Goal: Task Accomplishment & Management: Manage account settings

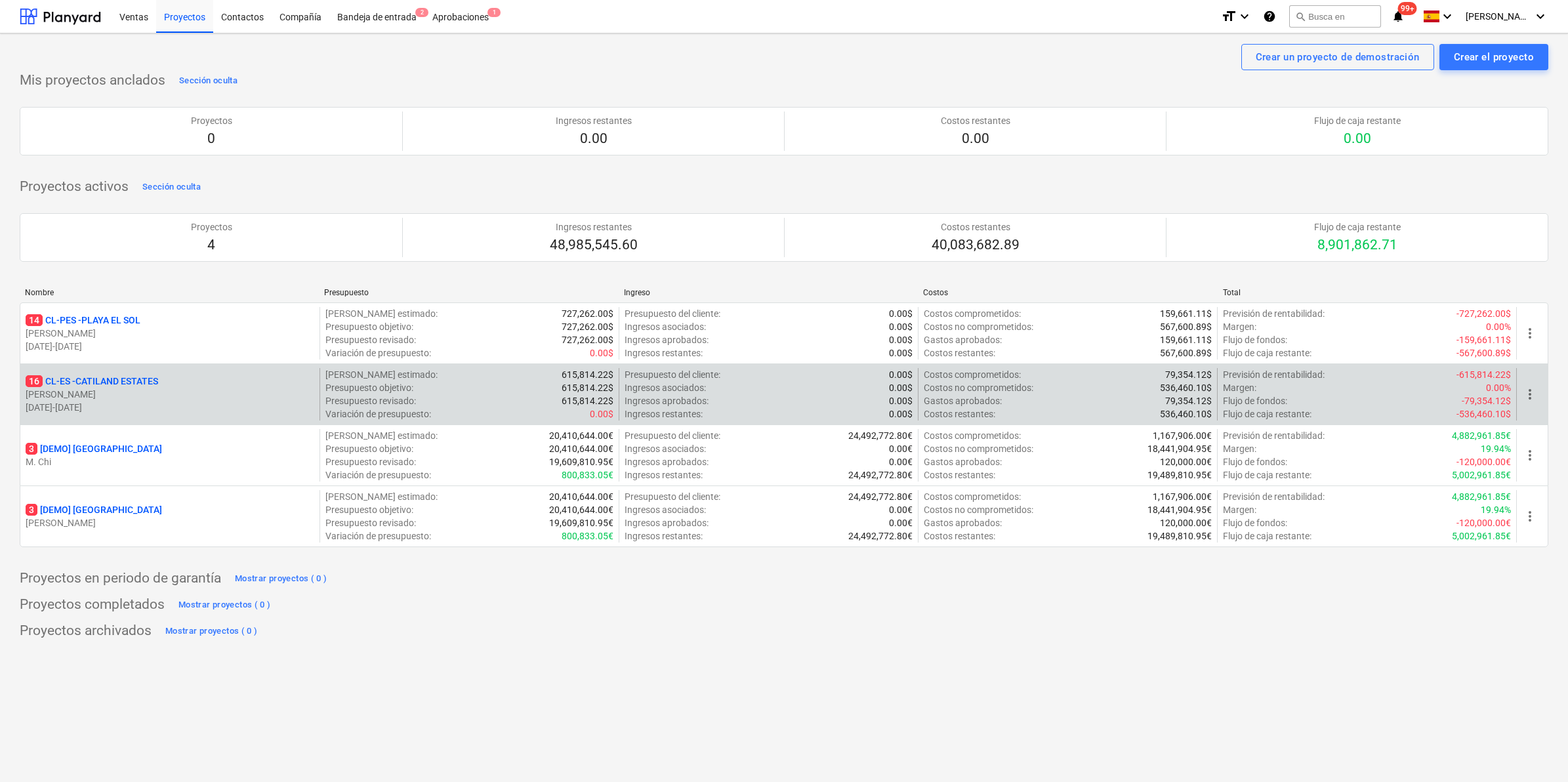
click at [128, 385] on p "16 CL-ES - CATILAND ESTATES" at bounding box center [92, 381] width 133 height 13
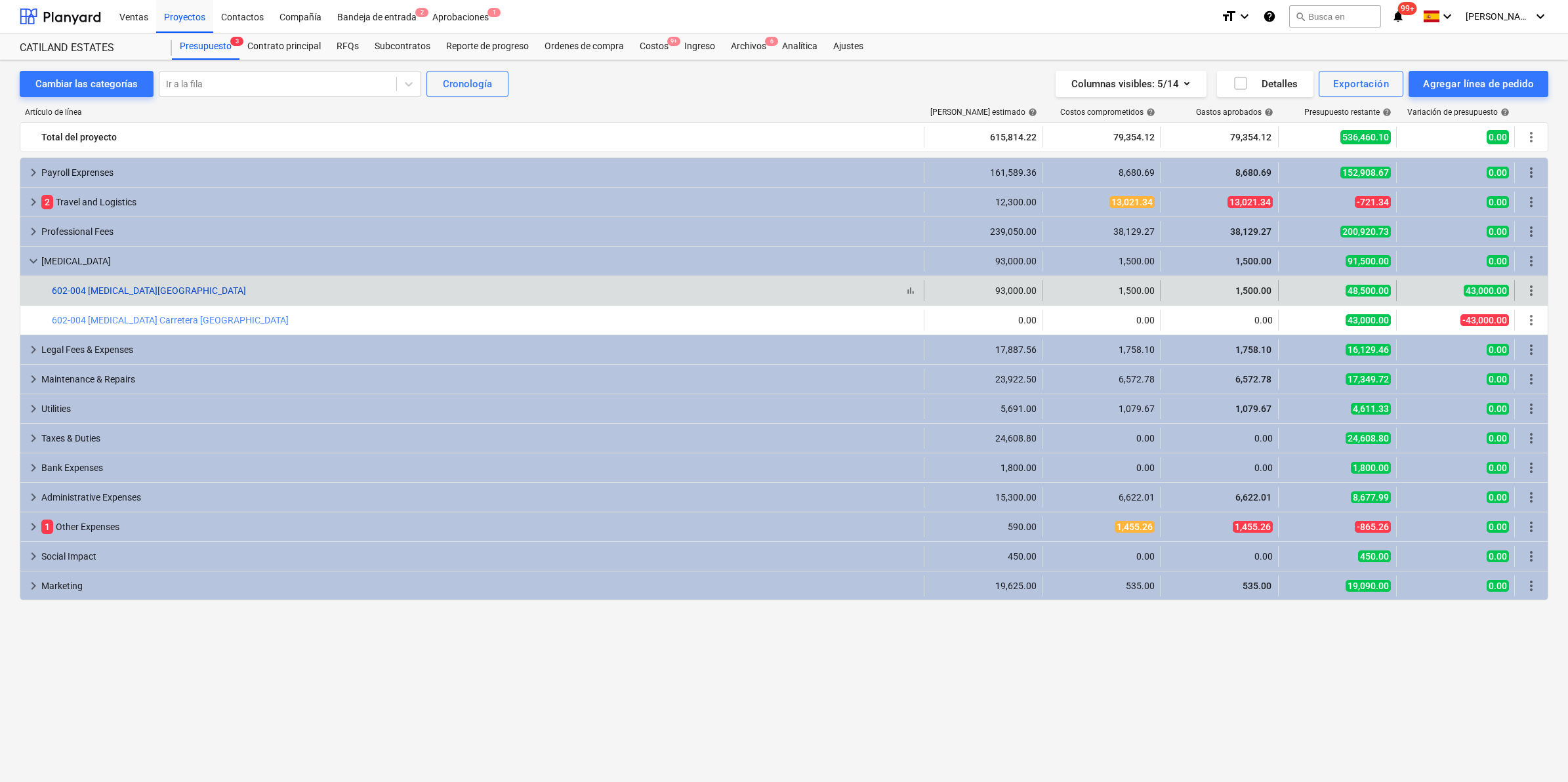
click at [123, 292] on link "602-004 [MEDICAL_DATA][GEOGRAPHIC_DATA]" at bounding box center [149, 290] width 194 height 10
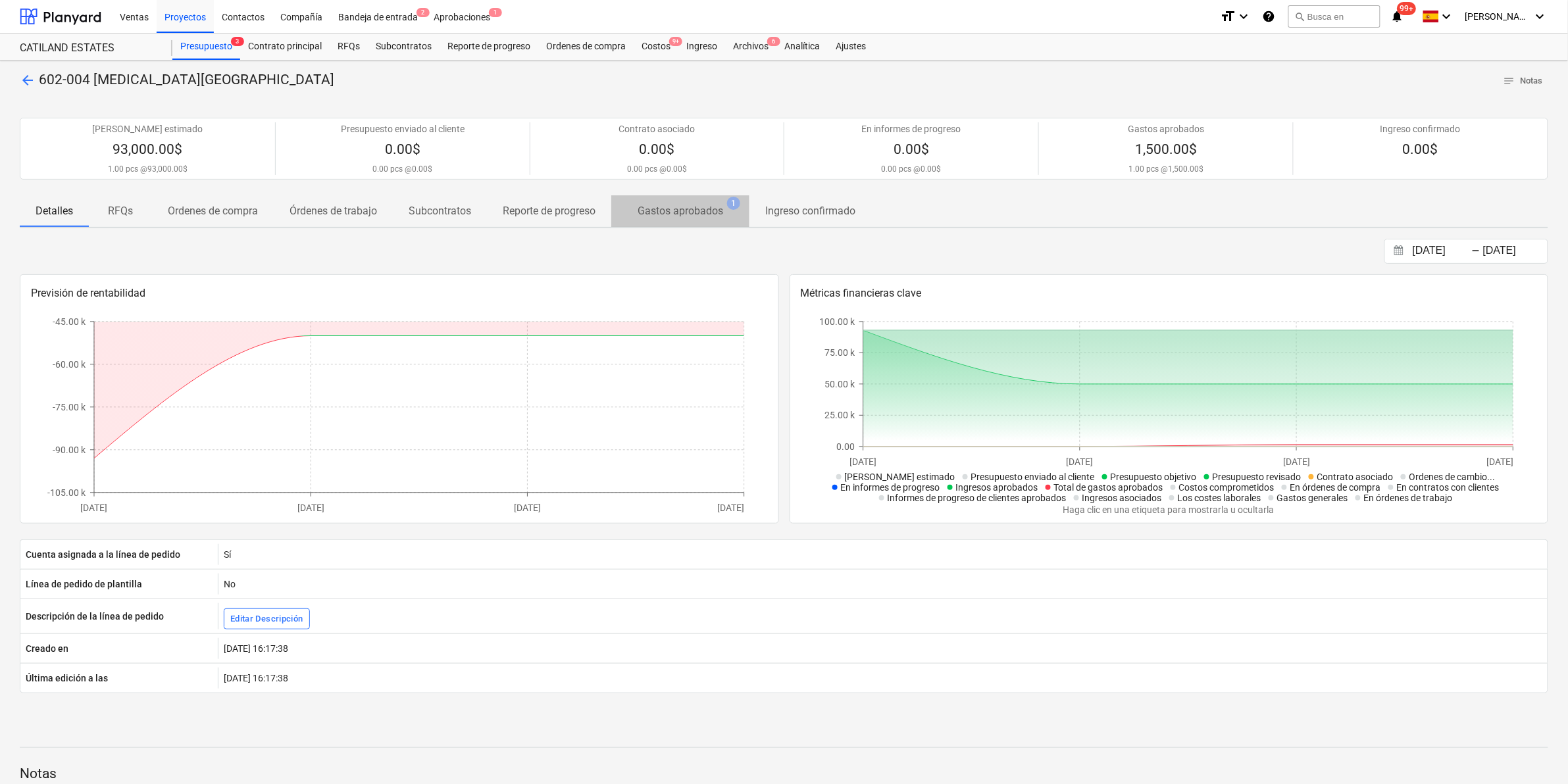
click at [676, 212] on p "Gastos aprobados" at bounding box center [680, 211] width 85 height 16
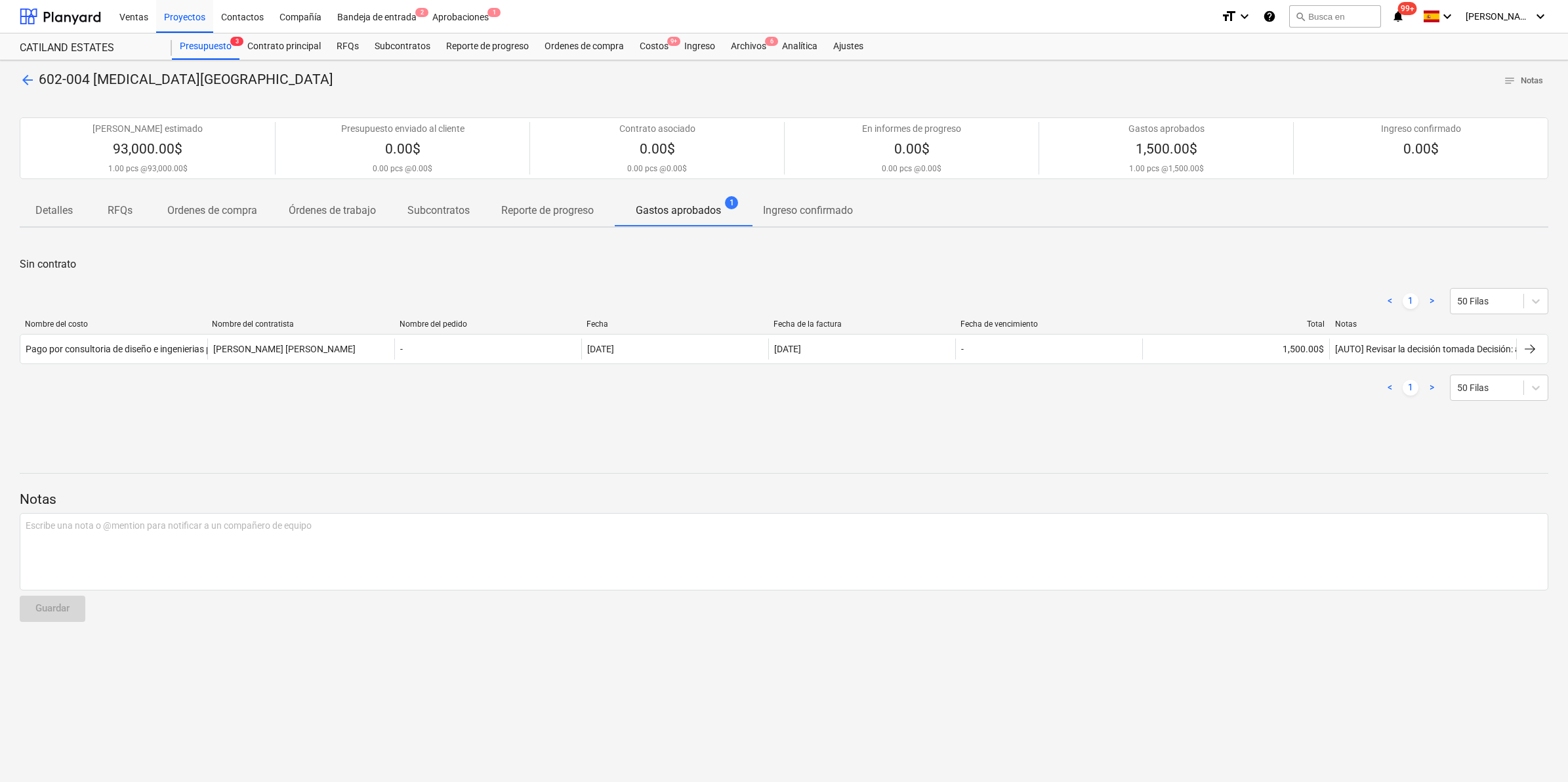
click at [539, 208] on p "Reporte de progreso" at bounding box center [547, 211] width 92 height 16
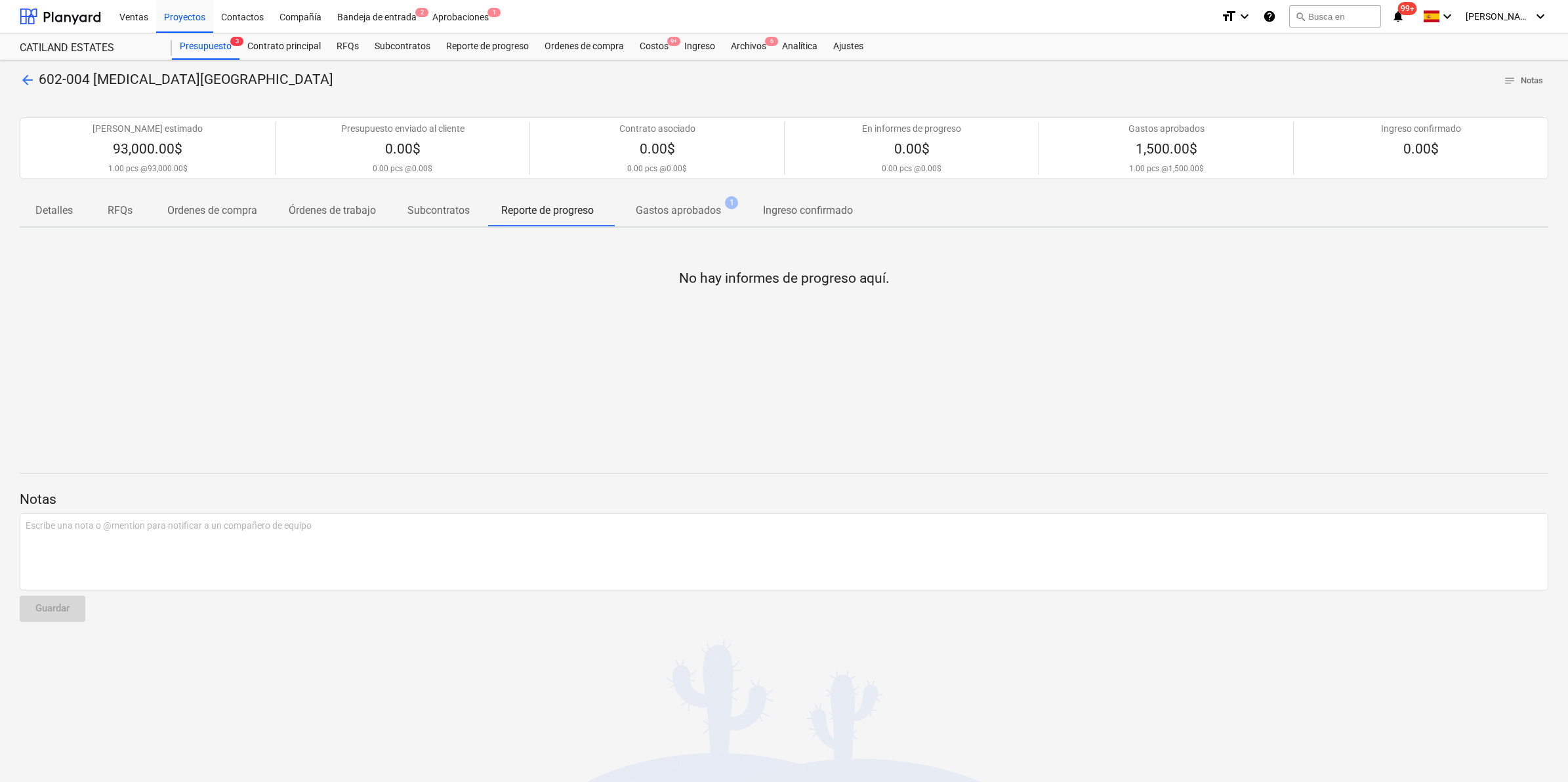
click at [433, 215] on p "Subcontratos" at bounding box center [438, 211] width 62 height 16
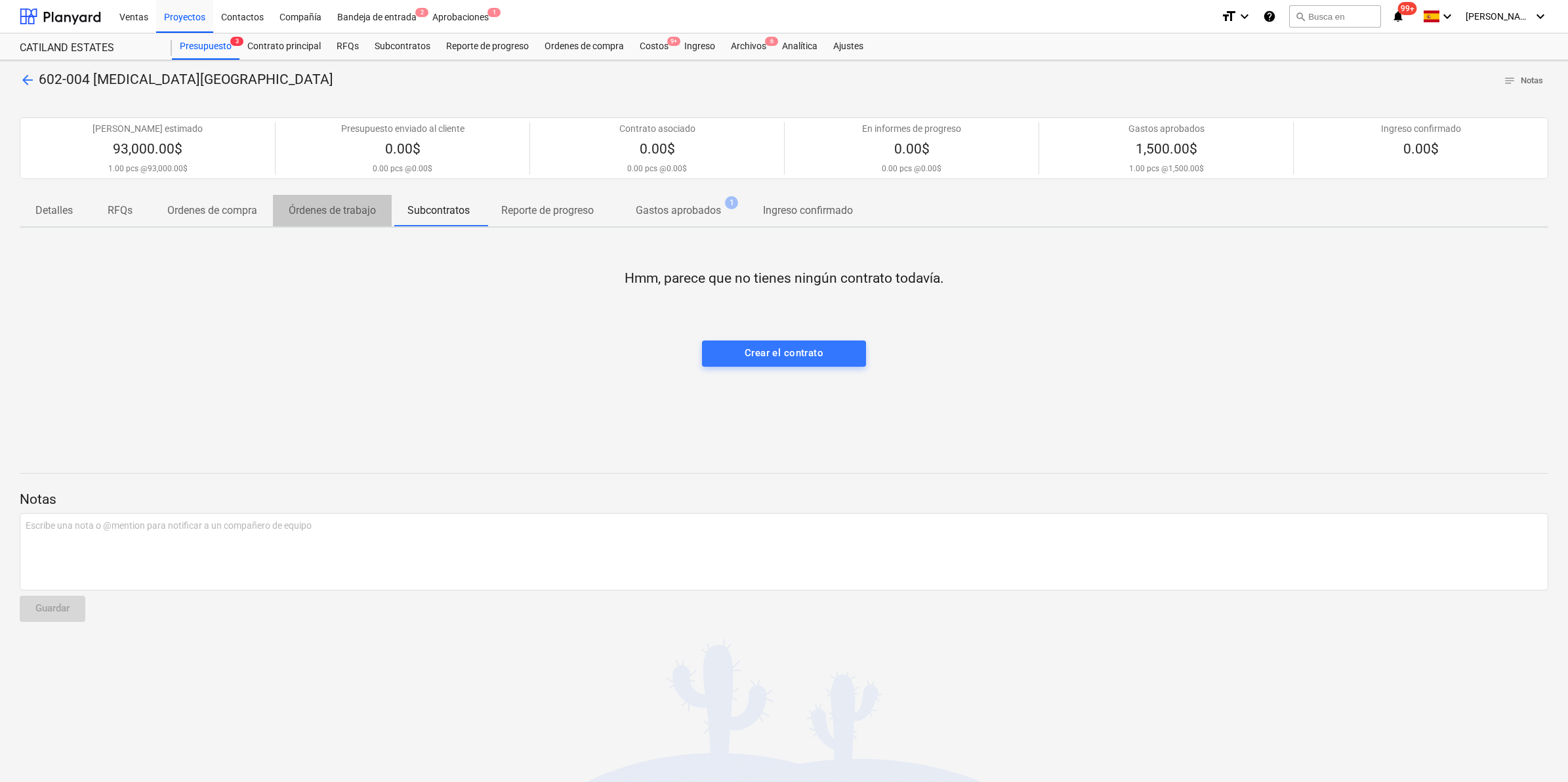
click at [343, 211] on p "Órdenes de trabajo" at bounding box center [332, 211] width 88 height 16
click at [218, 47] on div "Presupuesto 3" at bounding box center [206, 46] width 68 height 26
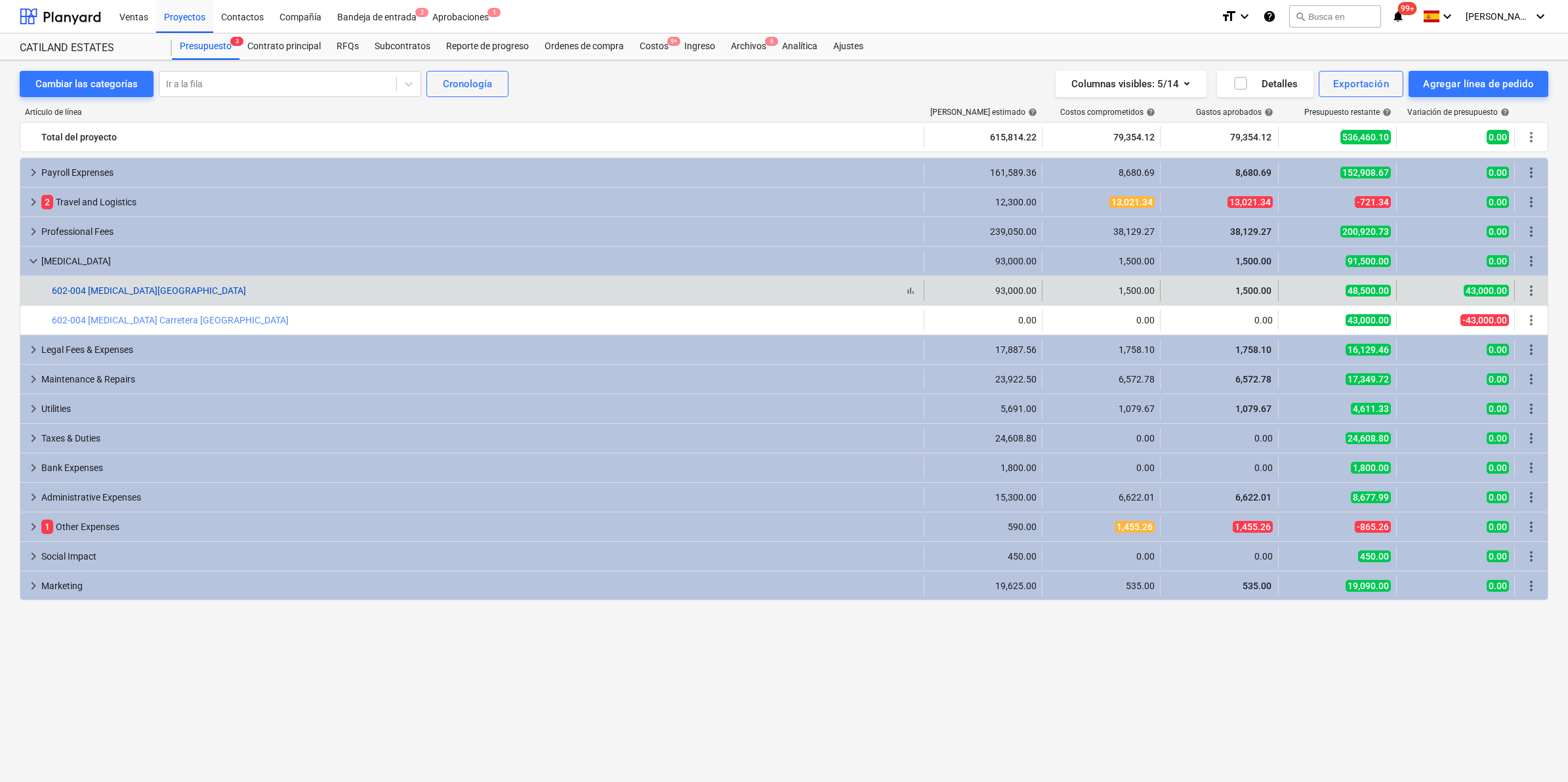
click at [99, 296] on link "602-004 [MEDICAL_DATA][GEOGRAPHIC_DATA]" at bounding box center [149, 290] width 194 height 10
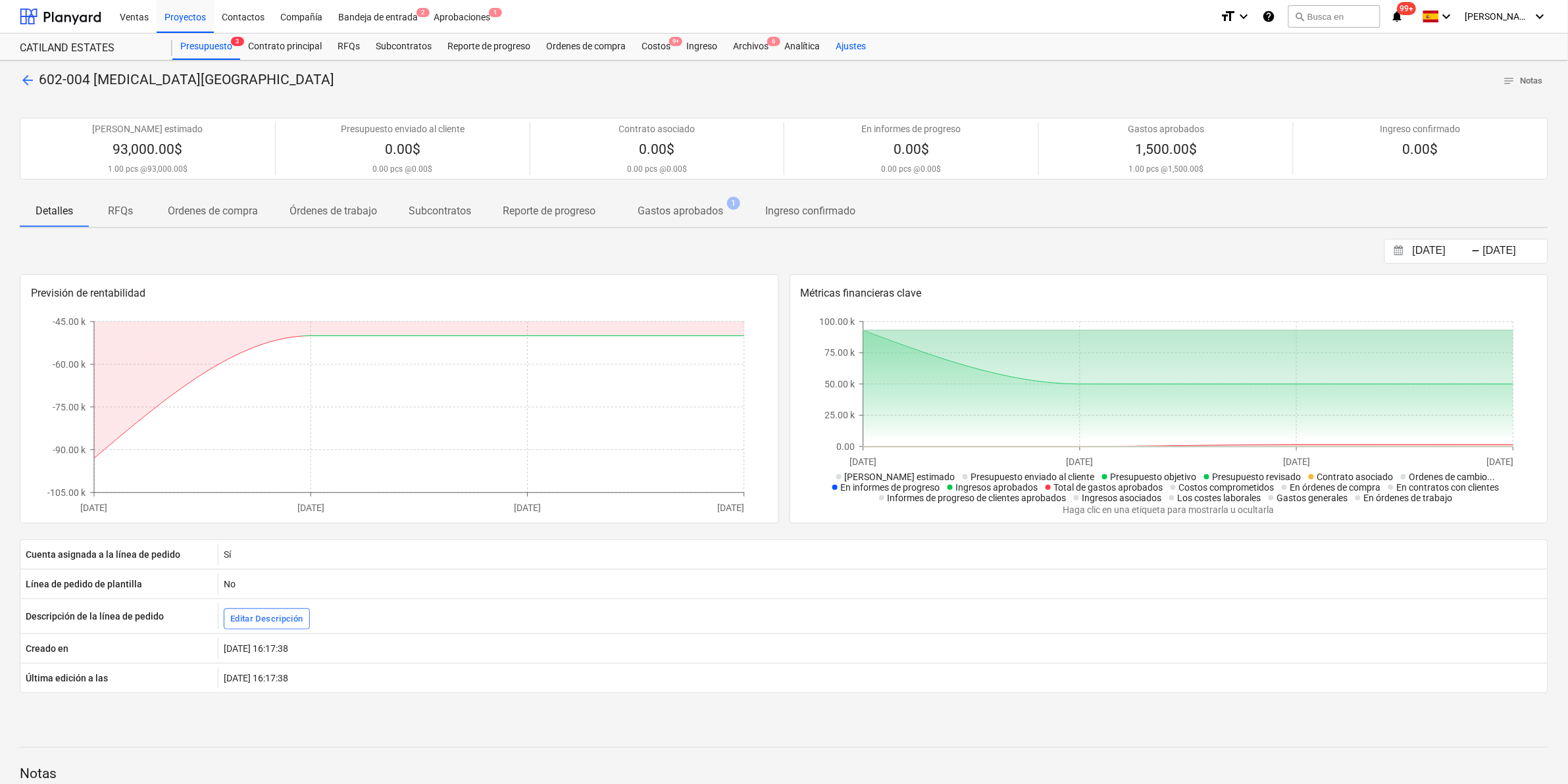
click at [852, 47] on div "Ajustes" at bounding box center [851, 46] width 46 height 26
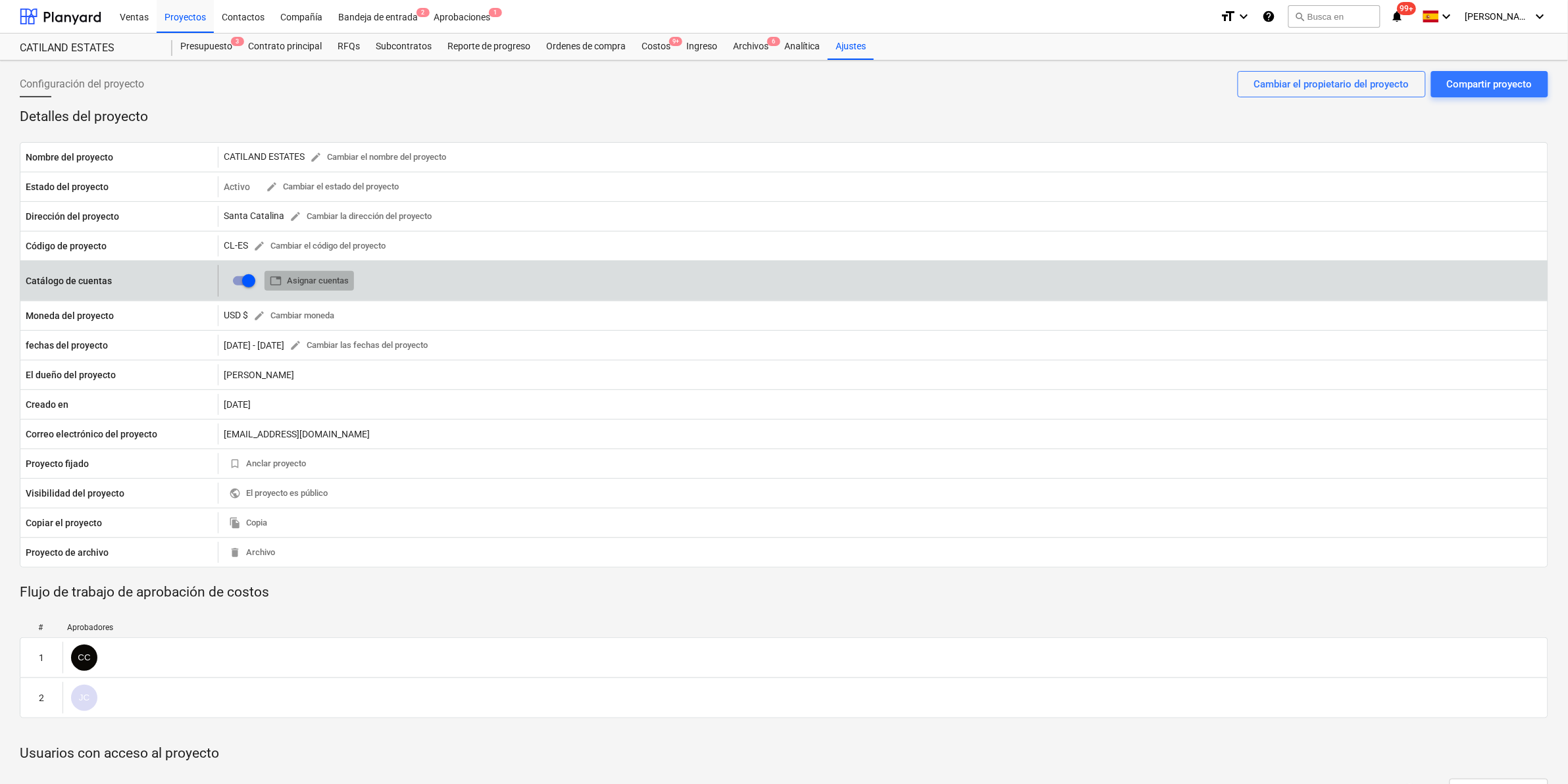
click at [308, 275] on span "table Asignar cuentas" at bounding box center [309, 281] width 79 height 15
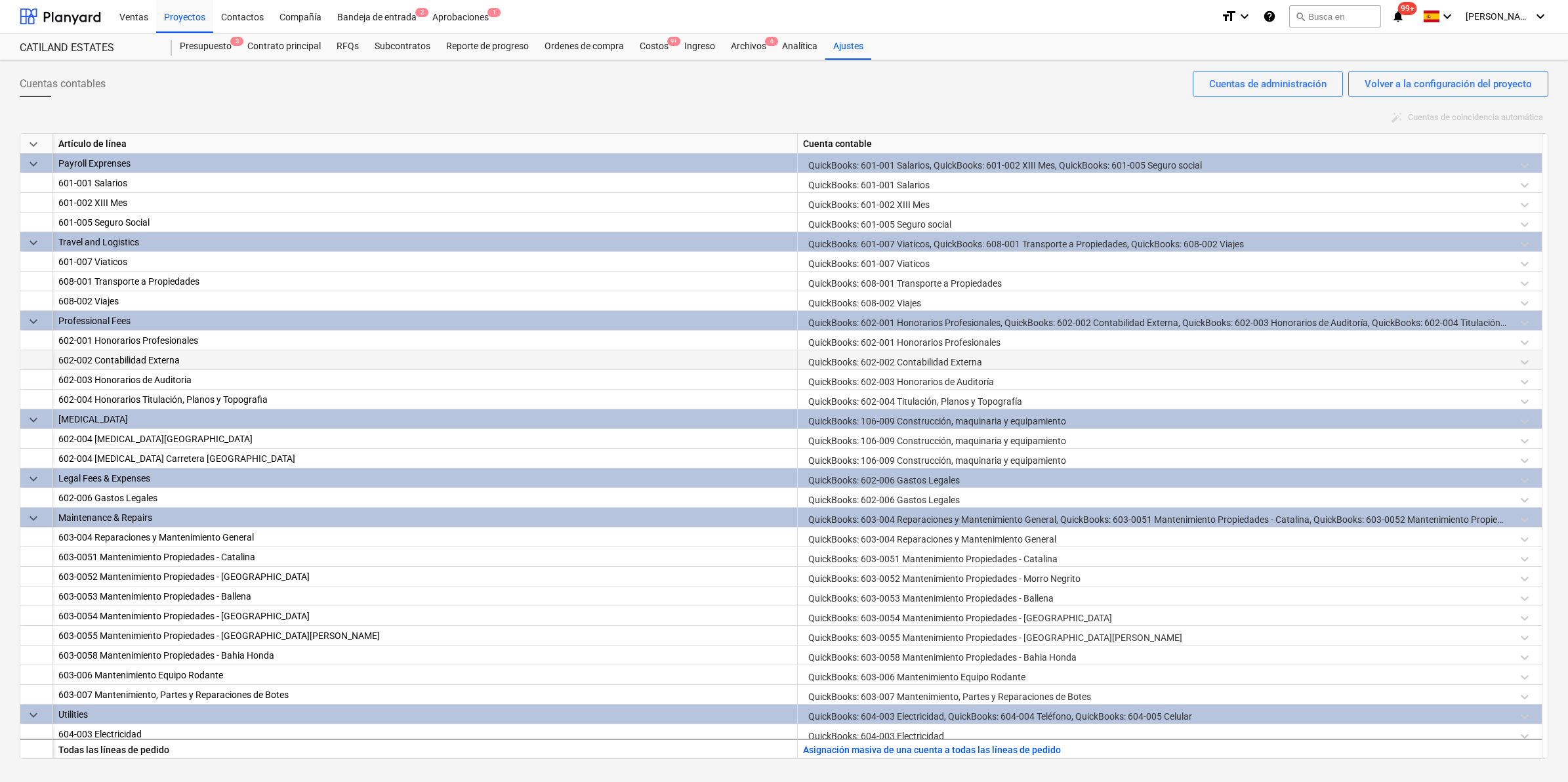
click at [163, 359] on div "602-002 Contabilidad Externa" at bounding box center [425, 360] width 733 height 20
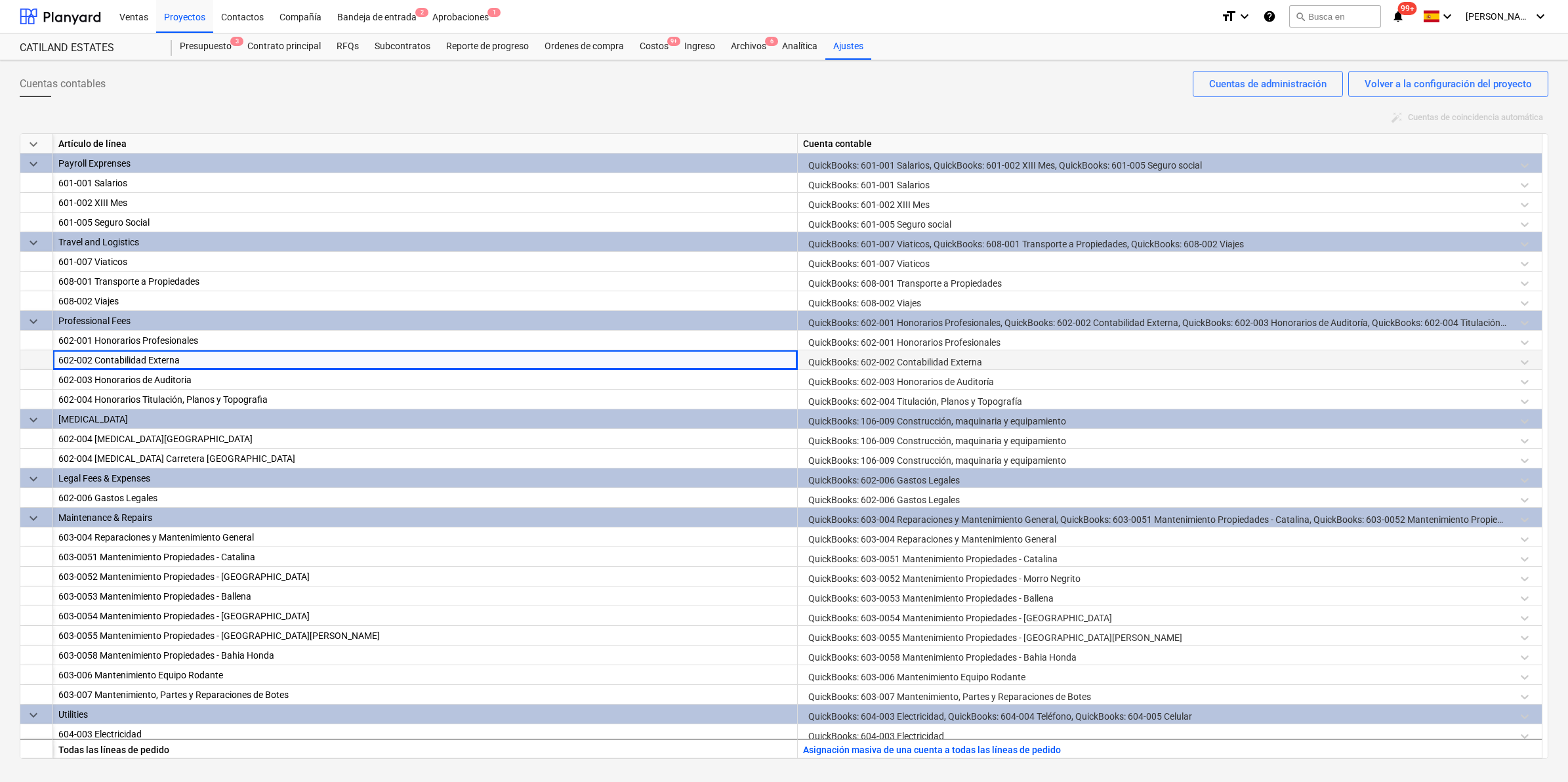
click at [315, 361] on div "602-002 Contabilidad Externa" at bounding box center [425, 360] width 733 height 20
click at [861, 437] on div "QuickBooks: 106-009 Construcción, maquinaria y equipamiento" at bounding box center [1169, 440] width 733 height 23
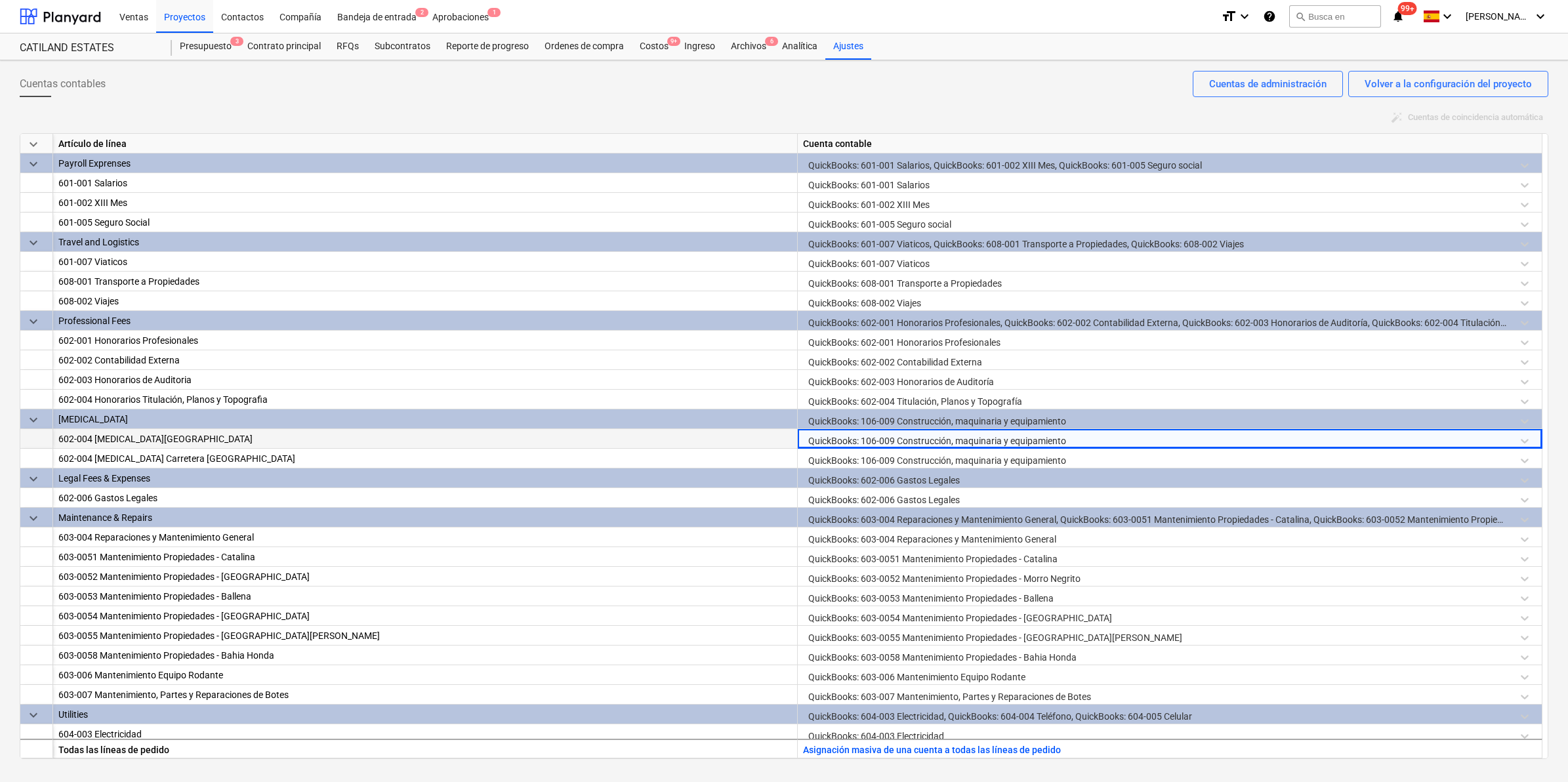
click at [184, 436] on div "602-004 [MEDICAL_DATA][GEOGRAPHIC_DATA]" at bounding box center [425, 439] width 733 height 20
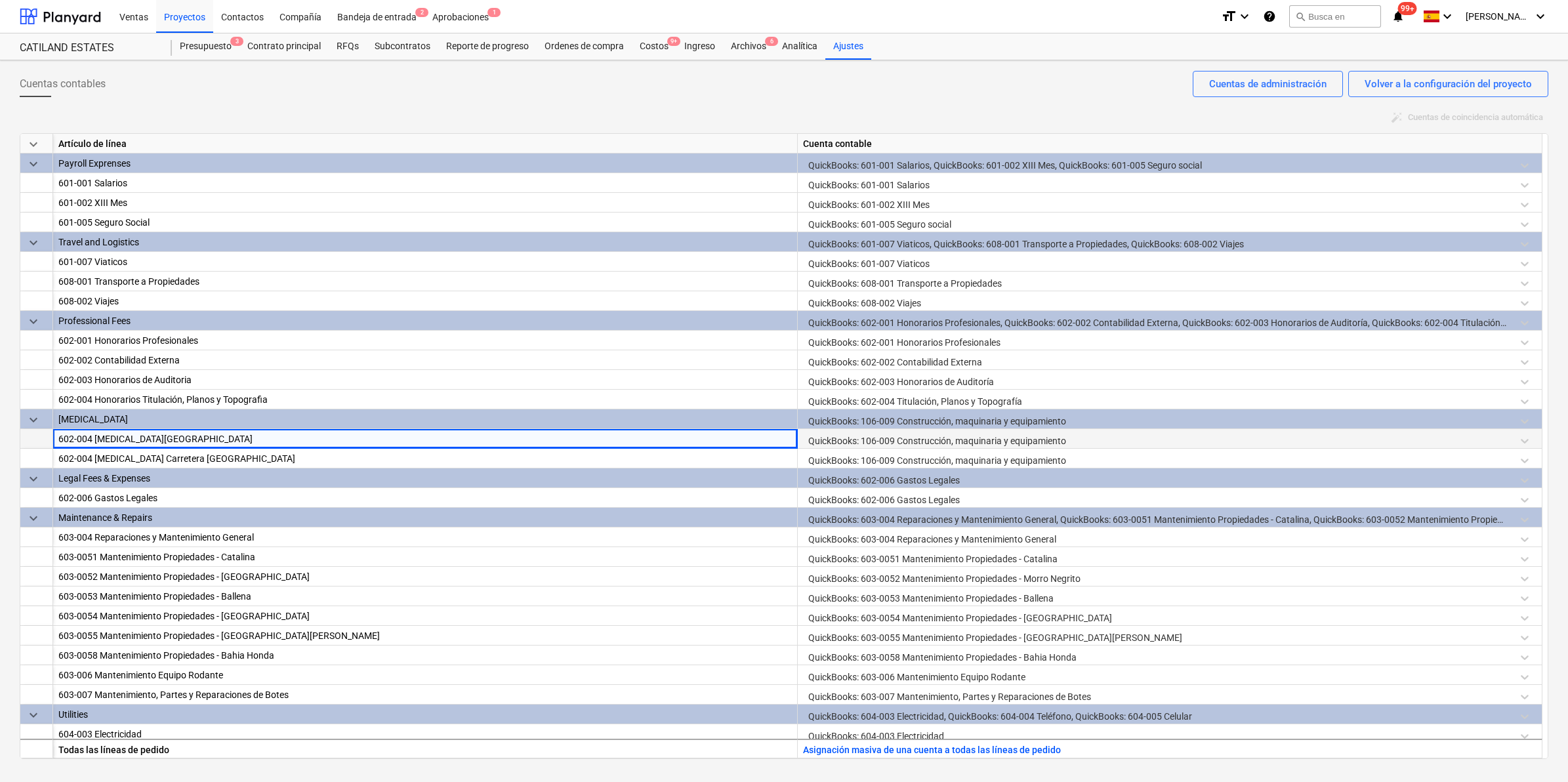
click at [182, 443] on div "602-004 [MEDICAL_DATA][GEOGRAPHIC_DATA]" at bounding box center [425, 439] width 733 height 20
click at [181, 443] on div "602-004 [MEDICAL_DATA][GEOGRAPHIC_DATA]" at bounding box center [425, 439] width 733 height 20
